Goal: Information Seeking & Learning: Learn about a topic

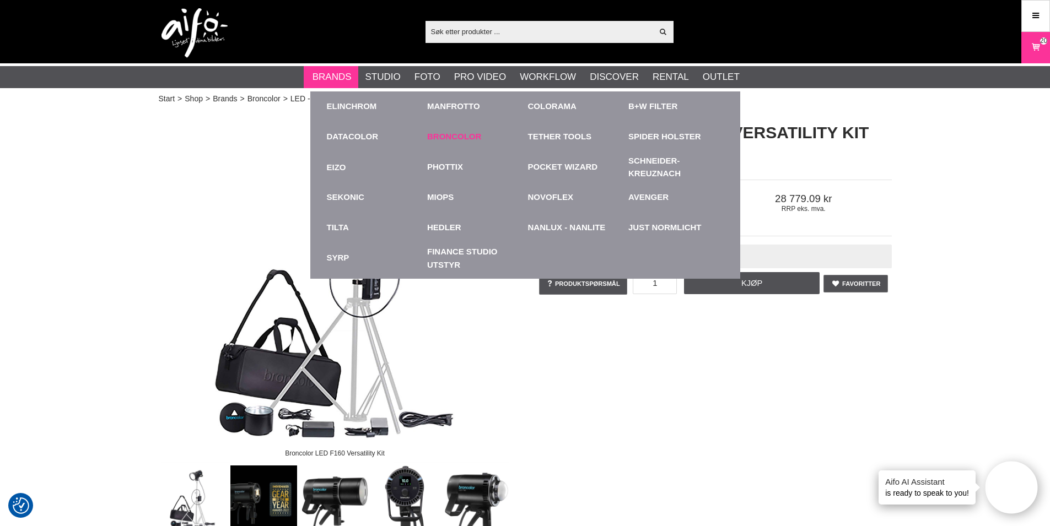
click at [444, 137] on link "Broncolor" at bounding box center [454, 137] width 54 height 13
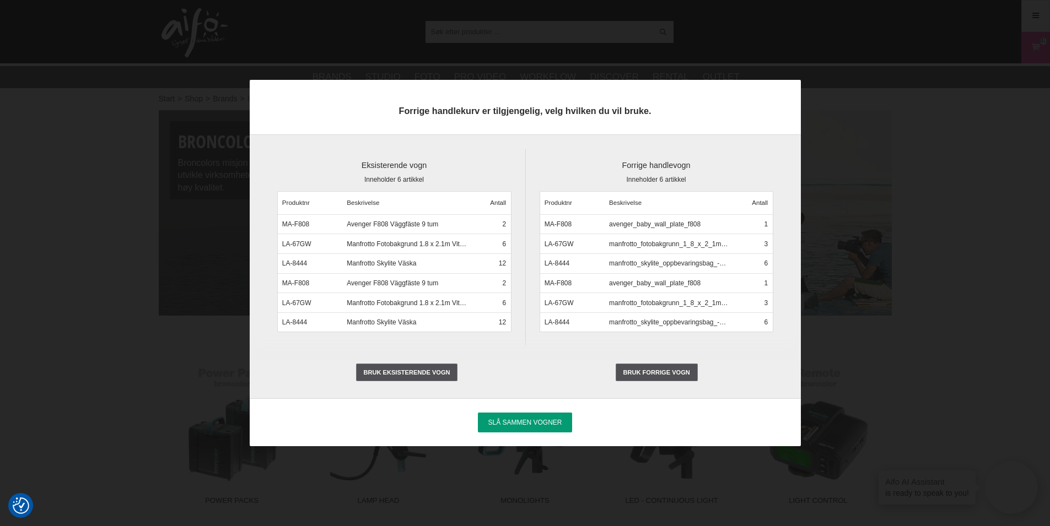
click at [97, 470] on div at bounding box center [525, 263] width 1050 height 526
click at [173, 390] on div at bounding box center [525, 263] width 1050 height 526
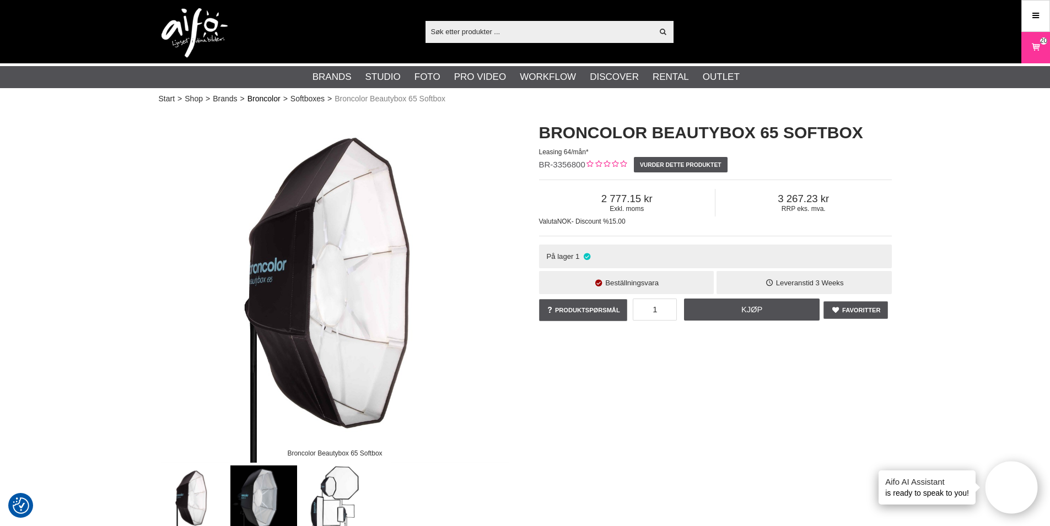
click at [266, 99] on link "Broncolor" at bounding box center [264, 99] width 33 height 12
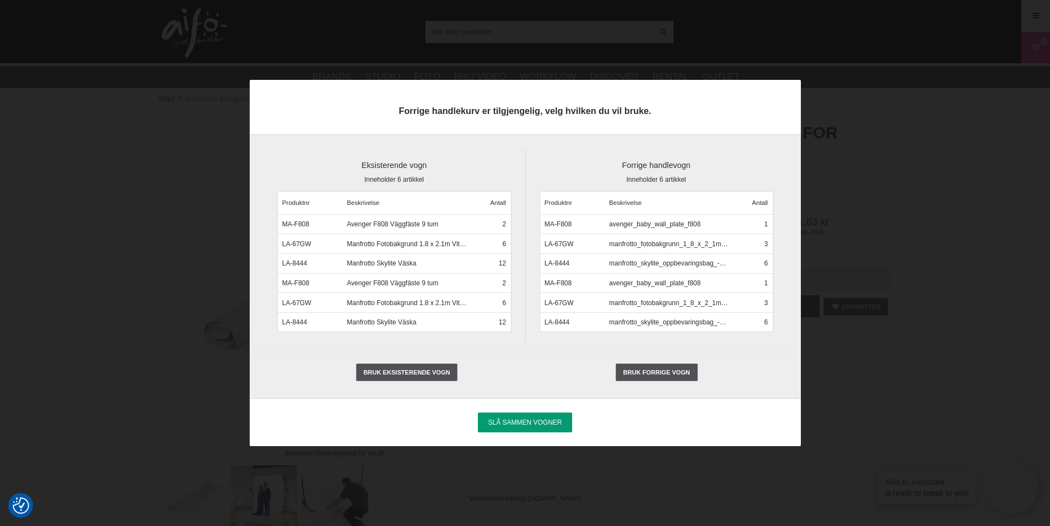
click at [929, 148] on div at bounding box center [525, 263] width 1050 height 526
